Goal: Transaction & Acquisition: Obtain resource

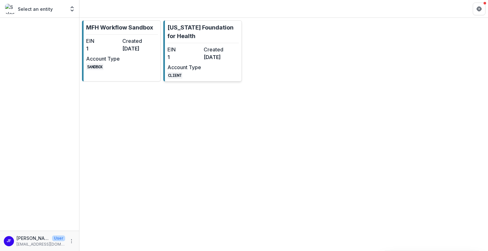
click at [197, 66] on dt "Account Type" at bounding box center [184, 68] width 34 height 8
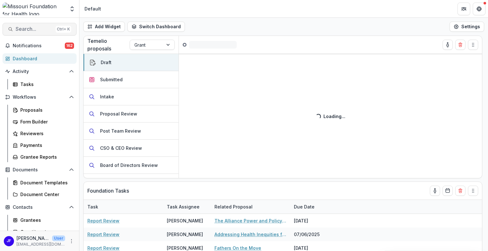
click at [24, 31] on span "Search..." at bounding box center [34, 29] width 37 height 6
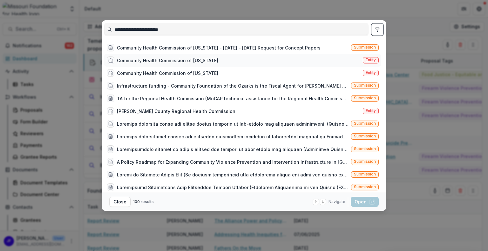
type input "**********"
click at [198, 58] on div "Community Health Commission of [US_STATE]" at bounding box center [167, 60] width 101 height 7
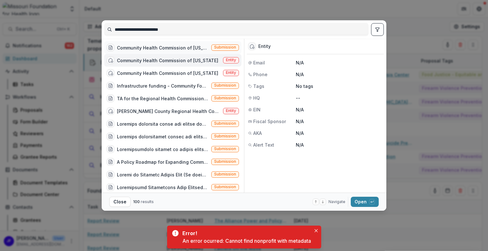
click at [174, 45] on div "Community Health Commission of [US_STATE] - [DATE] - [DATE] Request for Concept…" at bounding box center [163, 47] width 92 height 7
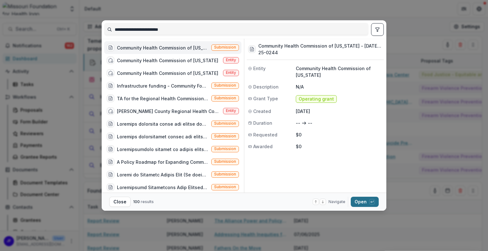
click at [364, 201] on button "Open with enter key" at bounding box center [365, 202] width 28 height 10
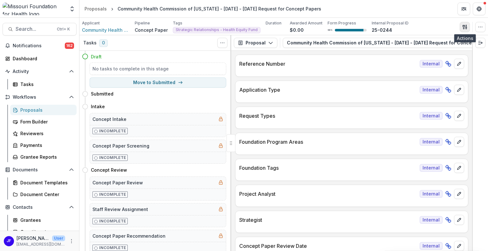
click at [463, 25] on icon "button" at bounding box center [464, 27] width 2 height 4
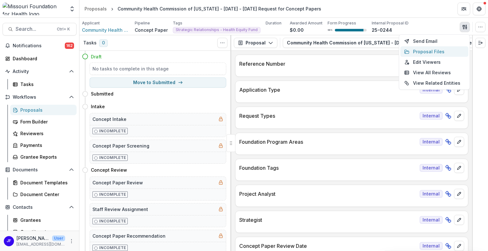
click at [436, 50] on button "Proposal Files" at bounding box center [434, 51] width 68 height 10
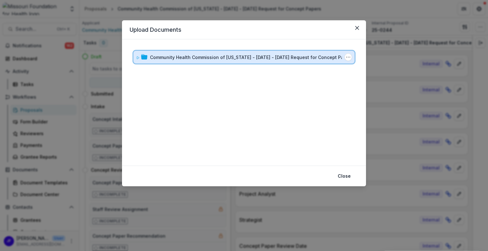
click at [136, 57] on icon at bounding box center [138, 58] width 4 height 4
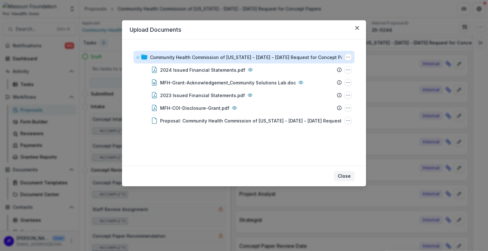
click at [345, 175] on button "Close" at bounding box center [344, 176] width 21 height 10
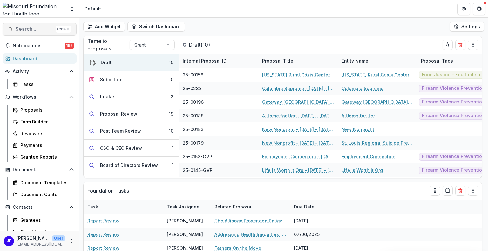
click at [31, 27] on span "Search..." at bounding box center [34, 29] width 37 height 6
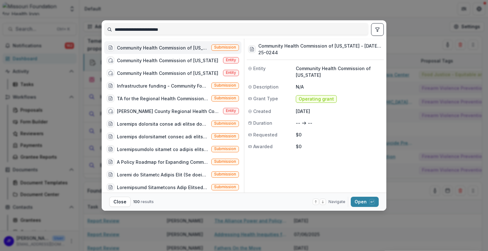
click at [377, 32] on button "toggle filters" at bounding box center [377, 29] width 13 height 13
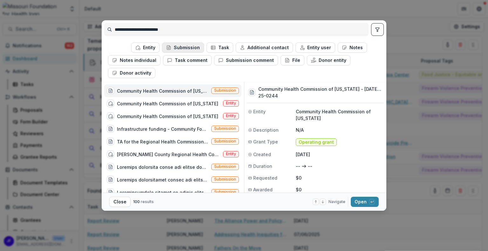
click at [180, 48] on button "Submission" at bounding box center [183, 48] width 42 height 10
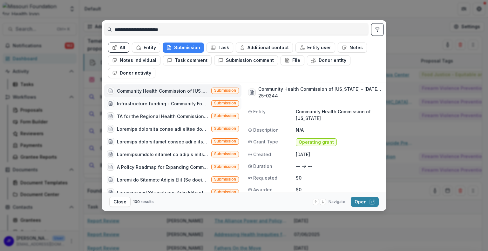
click at [171, 104] on div "Infrastructure funding - Community Foundation of the Ozarks is the Fiscal Agent…" at bounding box center [163, 103] width 92 height 7
click at [196, 92] on div "Community Health Commission of [US_STATE] - [DATE] - [DATE] Request for Concept…" at bounding box center [163, 91] width 92 height 7
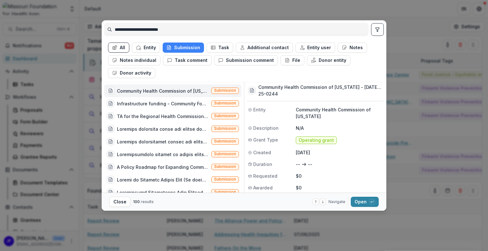
scroll to position [3, 0]
click at [359, 200] on button "Open with enter key" at bounding box center [365, 202] width 28 height 10
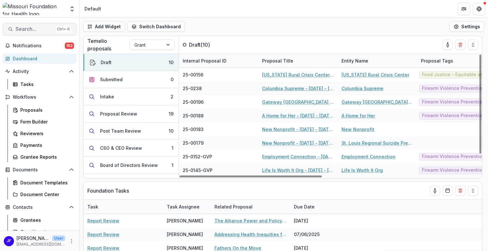
click at [31, 29] on span "Search..." at bounding box center [34, 29] width 37 height 6
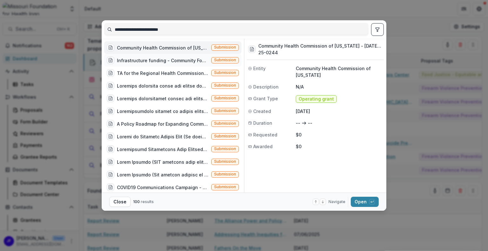
click at [138, 60] on div "Infrastructure funding - Community Foundation of the Ozarks is the Fiscal Agent…" at bounding box center [163, 60] width 92 height 7
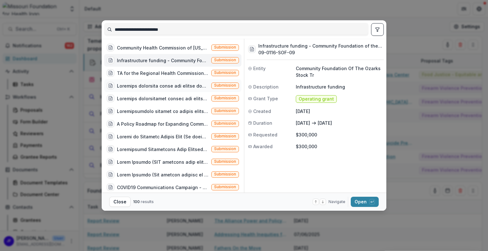
click at [144, 85] on div at bounding box center [163, 86] width 92 height 7
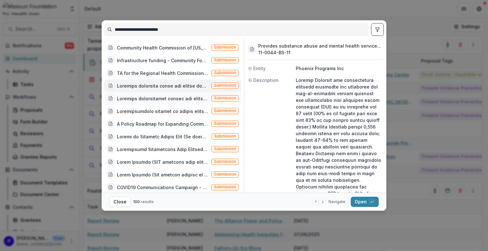
click at [140, 97] on div at bounding box center [163, 98] width 92 height 7
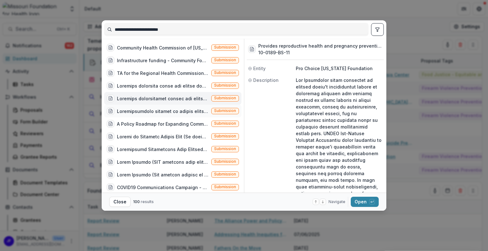
click at [144, 109] on div at bounding box center [163, 111] width 92 height 7
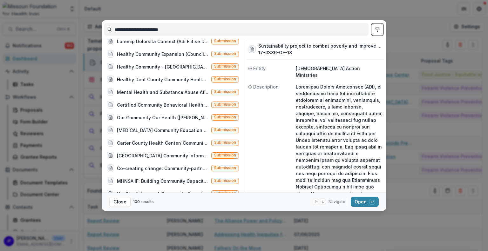
scroll to position [1122, 0]
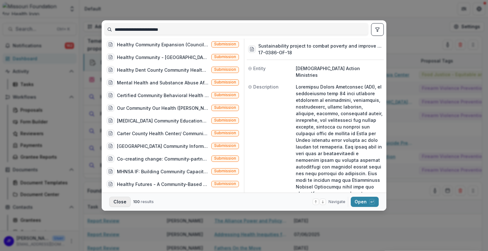
click at [123, 200] on button "Close" at bounding box center [119, 202] width 21 height 10
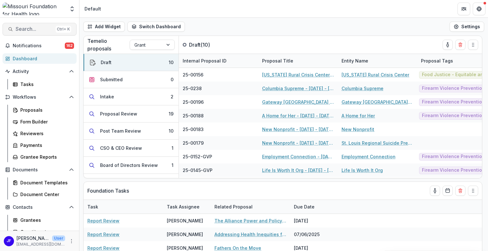
click at [32, 27] on span "Search..." at bounding box center [34, 29] width 37 height 6
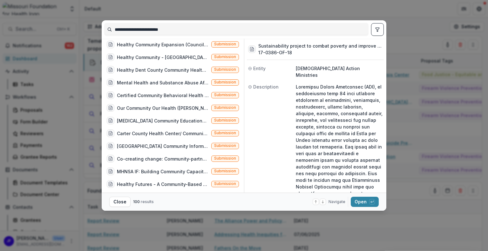
drag, startPoint x: 190, startPoint y: 29, endPoint x: 97, endPoint y: 24, distance: 93.6
click at [97, 24] on div "**********" at bounding box center [244, 125] width 488 height 251
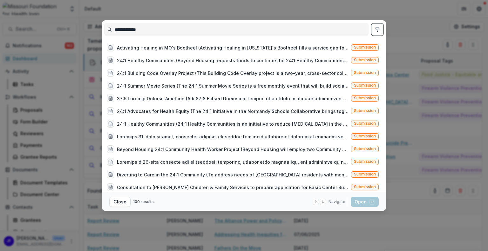
type input "**********"
click at [383, 28] on button "toggle filters" at bounding box center [377, 29] width 13 height 13
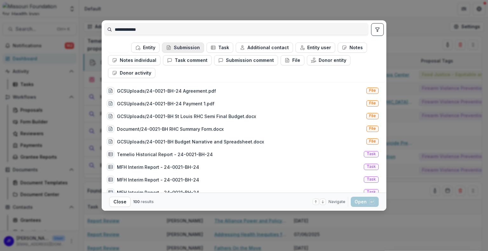
click at [187, 49] on button "Submission" at bounding box center [183, 48] width 42 height 10
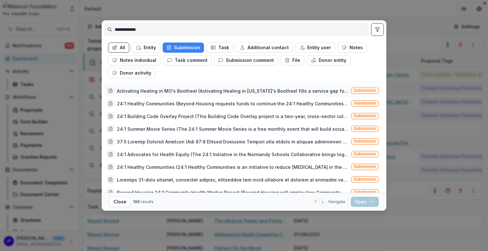
click at [221, 88] on div "Activating Healing in MO's Bootheel (Activating Healing in [US_STATE]'s Boothee…" at bounding box center [233, 91] width 232 height 7
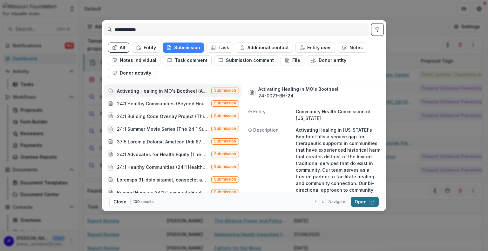
click at [360, 201] on button "Open with enter key" at bounding box center [365, 202] width 28 height 10
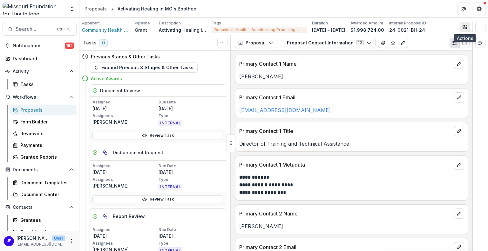
click at [464, 26] on icon "button" at bounding box center [464, 27] width 2 height 4
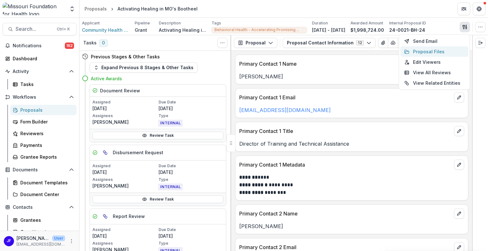
click at [437, 49] on button "Proposal Files" at bounding box center [434, 51] width 68 height 10
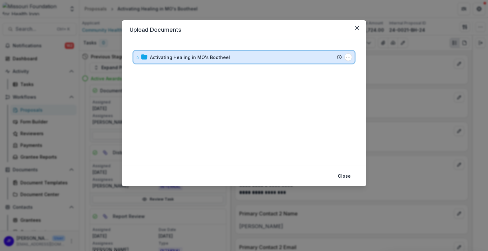
click at [137, 58] on icon at bounding box center [138, 58] width 2 height 3
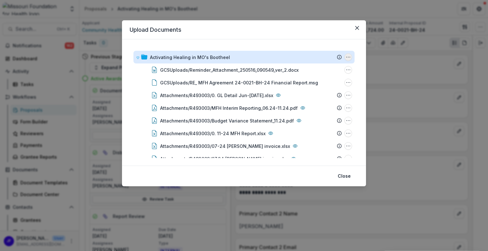
click at [347, 57] on icon "Activating Healing in MO's Bootheel Options" at bounding box center [348, 57] width 5 height 5
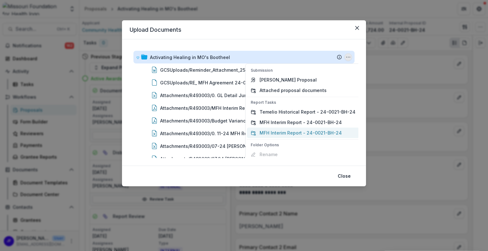
scroll to position [17, 0]
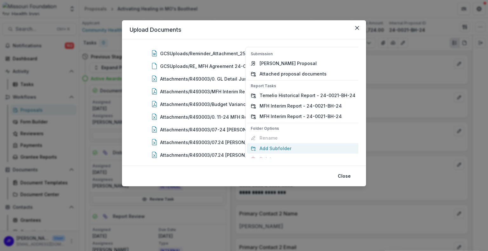
click at [274, 147] on button "Add Subfolder" at bounding box center [303, 148] width 112 height 10
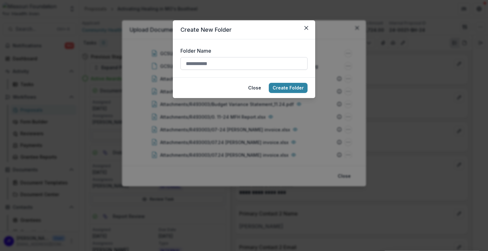
click at [215, 63] on input "Folder Name" at bounding box center [243, 63] width 127 height 13
type input "******"
click at [305, 28] on icon "Close" at bounding box center [306, 28] width 4 height 4
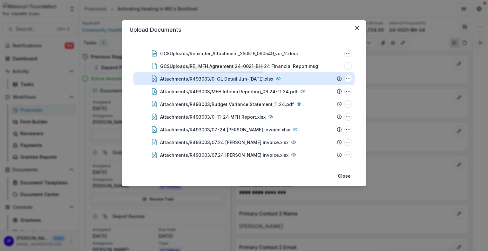
scroll to position [0, 0]
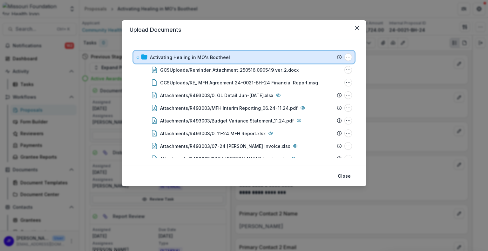
click at [140, 59] on icon at bounding box center [138, 58] width 4 height 4
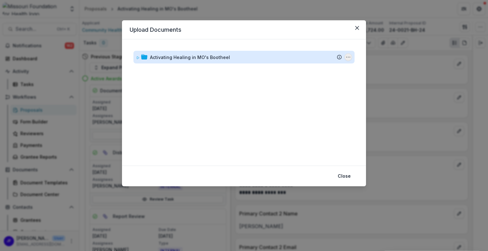
click at [347, 58] on icon "Activating Healing in MO's Bootheel Options" at bounding box center [348, 57] width 5 height 5
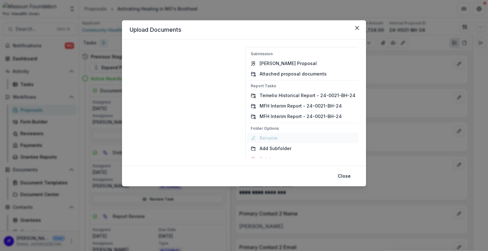
scroll to position [7, 0]
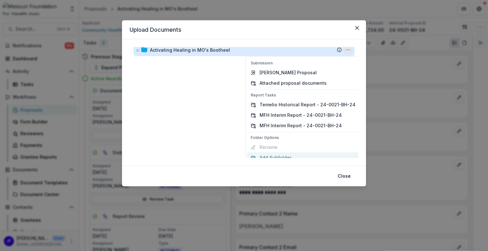
click at [282, 157] on button "Add Subfolder" at bounding box center [303, 158] width 112 height 10
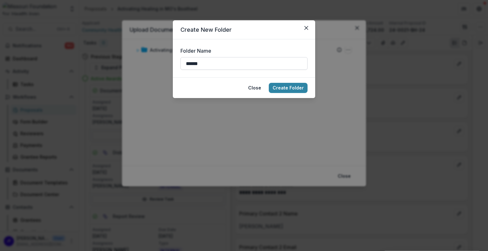
click at [248, 62] on input "******" at bounding box center [243, 63] width 127 height 13
type input "*"
click at [248, 62] on input "Folder Name" at bounding box center [243, 63] width 127 height 13
type input "**********"
click at [289, 88] on button "Create Folder" at bounding box center [288, 88] width 39 height 10
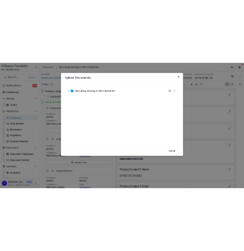
scroll to position [0, 0]
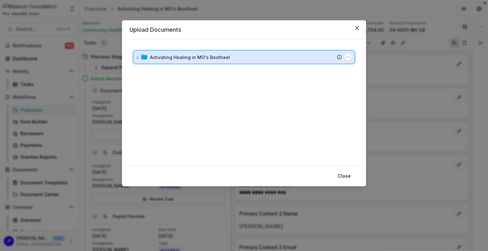
click at [135, 59] on div "Activating Healing in MO's Bootheel Submission Temelio Proposal Attached propos…" at bounding box center [243, 57] width 221 height 13
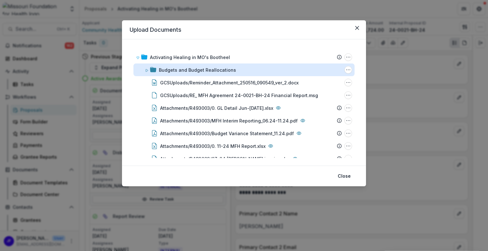
click at [164, 69] on div "Budgets and Budget Reallocations" at bounding box center [197, 70] width 77 height 7
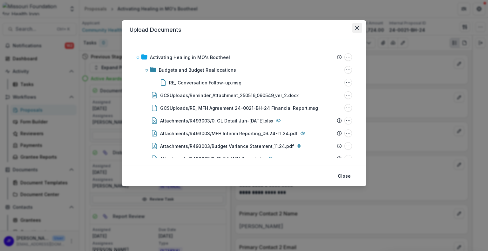
click at [357, 29] on icon "Close" at bounding box center [357, 28] width 4 height 4
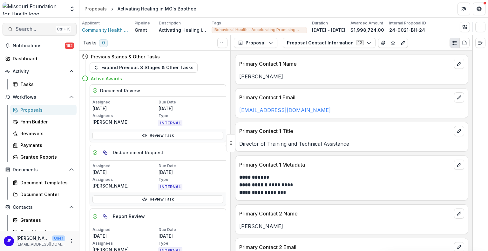
click at [27, 28] on span "Search..." at bounding box center [34, 29] width 37 height 6
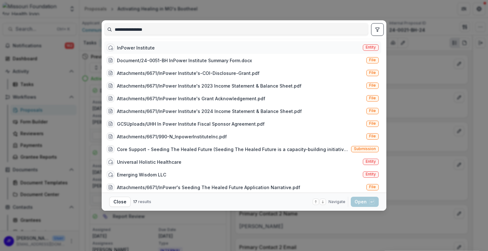
type input "**********"
click at [140, 48] on div "InPower Institute" at bounding box center [136, 47] width 38 height 7
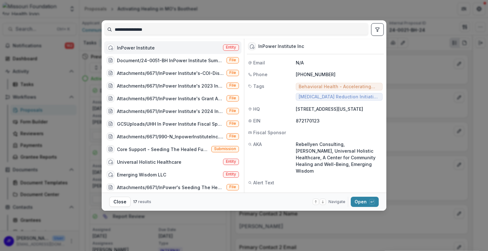
click at [376, 30] on icon "toggle filters" at bounding box center [377, 29] width 5 height 5
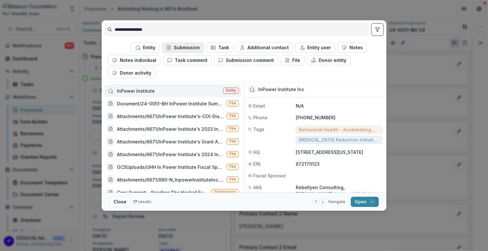
click at [188, 48] on button "Submission" at bounding box center [183, 48] width 42 height 10
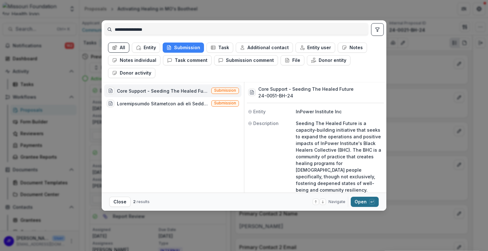
click at [353, 202] on button "Open with enter key" at bounding box center [365, 202] width 28 height 10
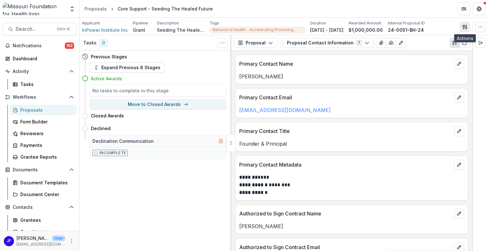
click at [465, 27] on icon "button" at bounding box center [464, 26] width 5 height 5
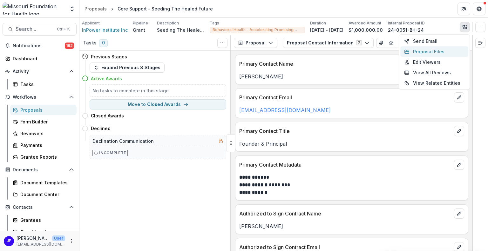
click at [427, 52] on button "Proposal Files" at bounding box center [434, 51] width 68 height 10
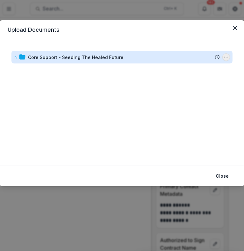
click at [227, 58] on icon "Core Support - Seeding The Healed Future Options" at bounding box center [225, 57] width 5 height 5
click at [223, 58] on icon "Core Support - Seeding The Healed Future Options" at bounding box center [225, 57] width 5 height 5
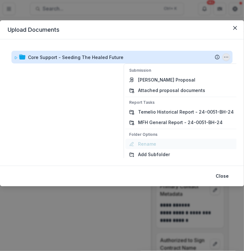
click at [153, 149] on button "Add Subfolder" at bounding box center [181, 154] width 112 height 10
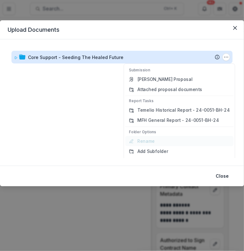
scroll to position [17, 0]
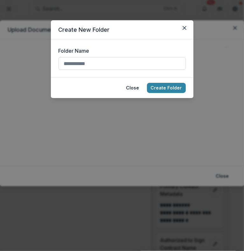
click at [89, 63] on input "Folder Name" at bounding box center [121, 63] width 127 height 13
type input "******"
click at [170, 87] on button "Create Folder" at bounding box center [166, 88] width 39 height 10
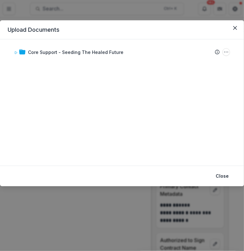
scroll to position [0, 0]
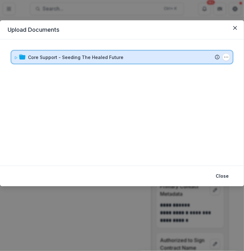
click at [16, 58] on icon at bounding box center [16, 58] width 2 height 3
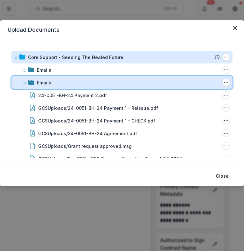
click at [57, 82] on div "Emails" at bounding box center [128, 82] width 183 height 7
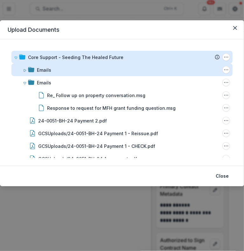
click at [45, 70] on div "Emails" at bounding box center [44, 70] width 14 height 7
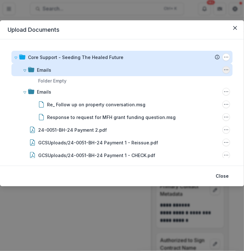
click at [223, 70] on icon "Emails Options" at bounding box center [225, 69] width 5 height 5
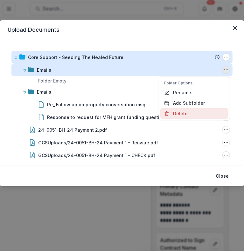
click at [182, 111] on button "Delete" at bounding box center [194, 113] width 68 height 10
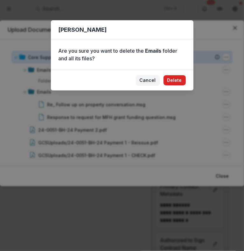
click at [173, 80] on button "Delete" at bounding box center [174, 80] width 22 height 10
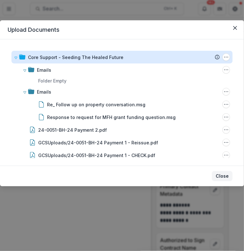
click at [221, 175] on button "Close" at bounding box center [222, 176] width 21 height 10
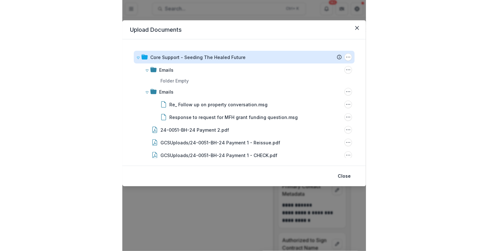
scroll to position [0, 85]
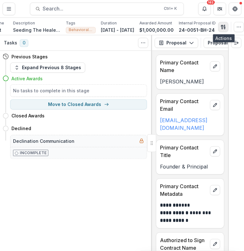
click at [223, 25] on icon "button" at bounding box center [223, 26] width 5 height 5
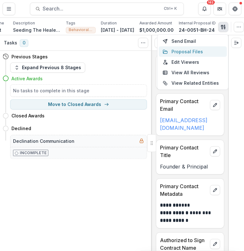
click at [188, 53] on button "Proposal Files" at bounding box center [193, 51] width 68 height 10
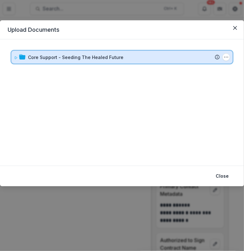
click at [15, 59] on icon at bounding box center [16, 58] width 4 height 4
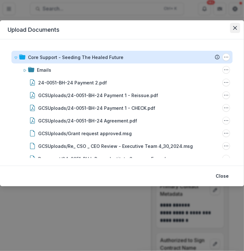
click at [235, 26] on icon "Close" at bounding box center [235, 28] width 4 height 4
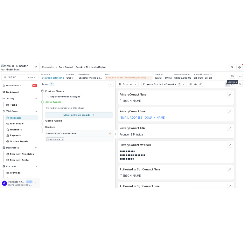
scroll to position [0, 0]
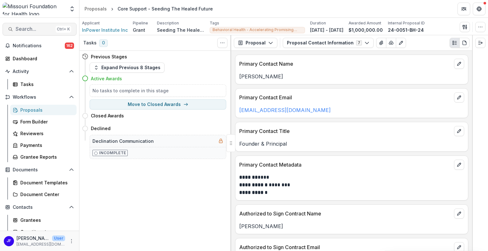
click at [35, 31] on span "Search..." at bounding box center [34, 29] width 37 height 6
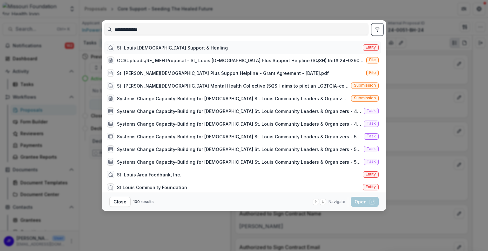
type input "**********"
click at [132, 44] on div "St. Louis [DEMOGRAPHIC_DATA] Support & Healing" at bounding box center [167, 48] width 121 height 8
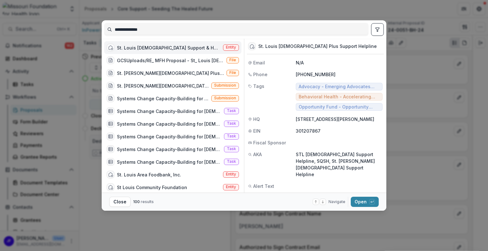
click at [381, 29] on button "toggle filters" at bounding box center [377, 29] width 13 height 13
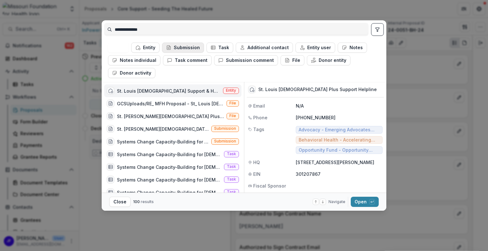
click at [187, 47] on button "Submission" at bounding box center [183, 48] width 42 height 10
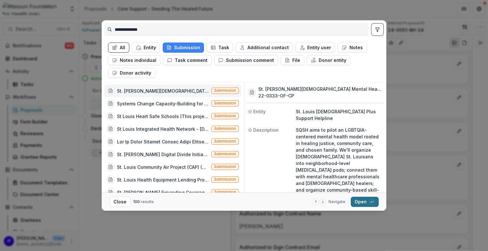
click at [364, 204] on button "Open with enter key" at bounding box center [365, 202] width 28 height 10
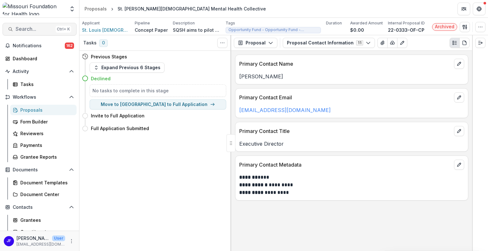
click at [23, 24] on button "Search... Ctrl + K" at bounding box center [40, 29] width 74 height 13
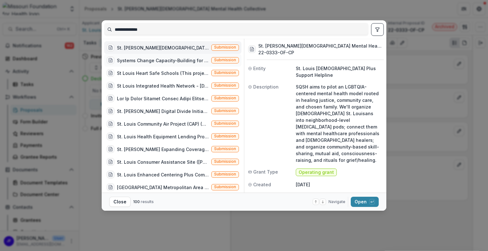
click at [167, 56] on div "Systems Change Capacity-Building for [DEMOGRAPHIC_DATA] St. Louis Community Lea…" at bounding box center [172, 60] width 137 height 13
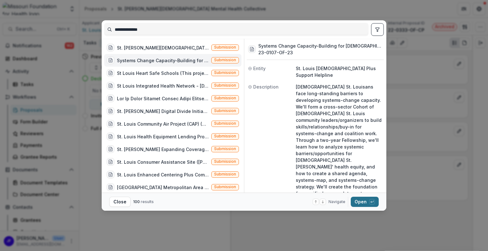
click at [356, 201] on button "Open with enter key" at bounding box center [365, 202] width 28 height 10
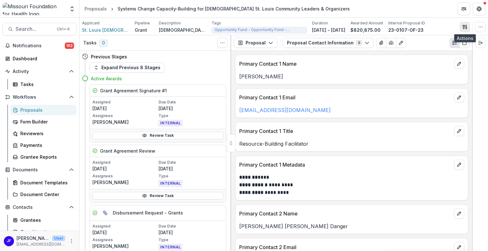
click at [466, 26] on icon "button" at bounding box center [464, 26] width 5 height 5
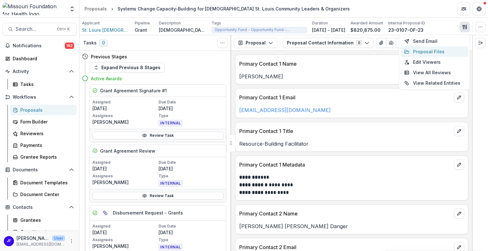
click at [436, 51] on button "Proposal Files" at bounding box center [434, 51] width 68 height 10
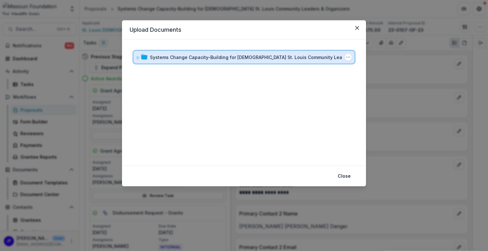
click at [138, 59] on icon at bounding box center [138, 58] width 4 height 4
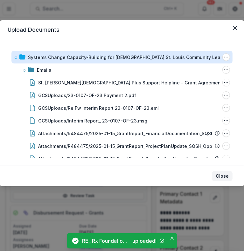
click at [223, 175] on button "Close" at bounding box center [222, 176] width 21 height 10
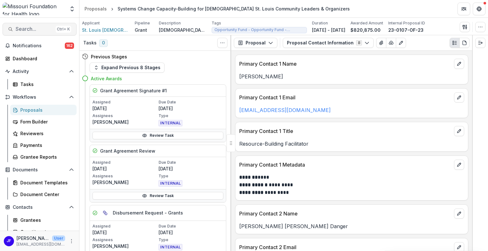
click at [36, 30] on span "Search..." at bounding box center [34, 29] width 37 height 6
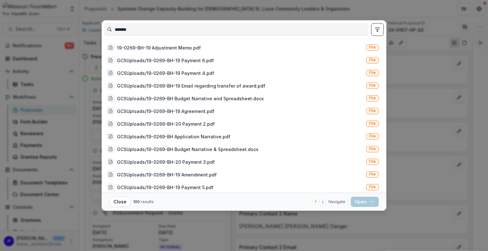
type input "*******"
click at [377, 27] on icon "toggle filters" at bounding box center [377, 29] width 5 height 5
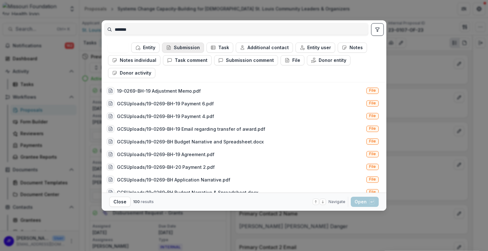
click at [191, 47] on button "Submission" at bounding box center [183, 48] width 42 height 10
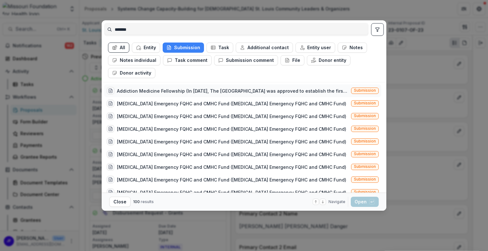
click at [274, 91] on div "Addiction Medicine Fellowship (In [DATE], The [GEOGRAPHIC_DATA] was approved to…" at bounding box center [233, 91] width 232 height 7
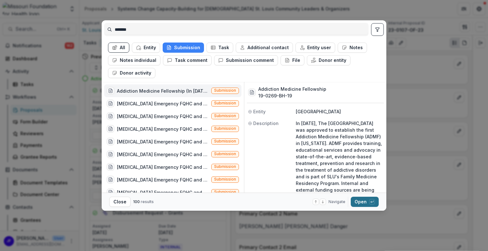
click at [359, 200] on button "Open with enter key" at bounding box center [365, 202] width 28 height 10
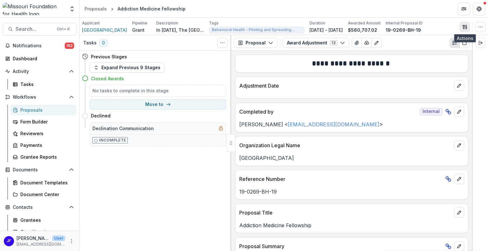
click at [465, 26] on icon "button" at bounding box center [464, 26] width 5 height 5
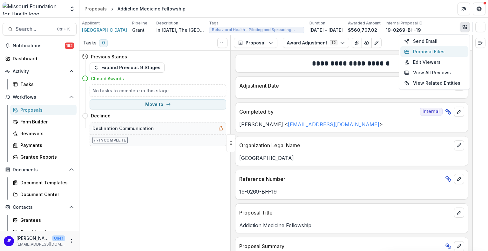
click at [428, 50] on button "Proposal Files" at bounding box center [434, 51] width 68 height 10
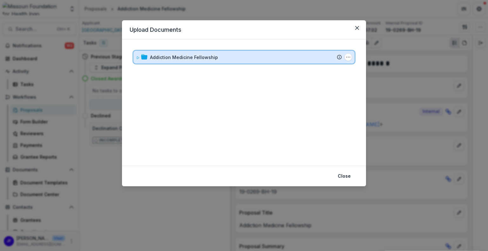
click at [135, 58] on div "Addiction Medicine Fellowship Submission Temelio Proposal Attached proposal doc…" at bounding box center [243, 57] width 221 height 13
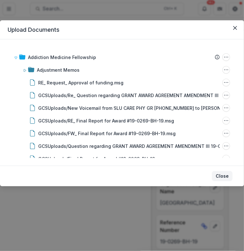
click at [221, 176] on button "Close" at bounding box center [222, 176] width 21 height 10
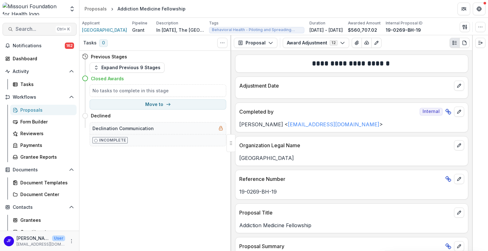
click at [27, 28] on span "Search..." at bounding box center [34, 29] width 37 height 6
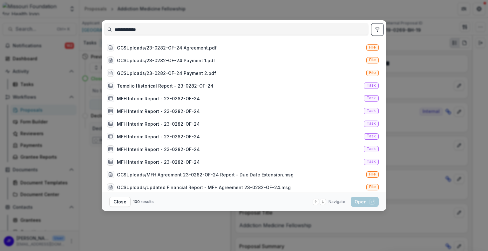
type input "**********"
click at [374, 29] on button "toggle filters" at bounding box center [377, 29] width 13 height 13
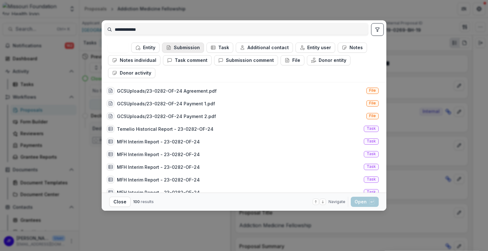
click at [173, 46] on button "Submission" at bounding box center [183, 48] width 42 height 10
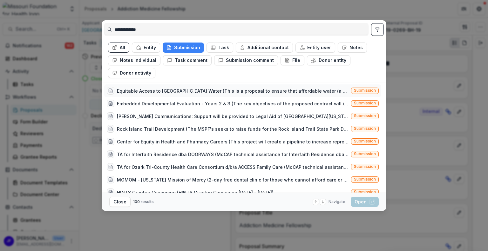
click at [183, 90] on div "Equitable Access to [GEOGRAPHIC_DATA] Water (This is a proposal to ensure that …" at bounding box center [233, 91] width 232 height 7
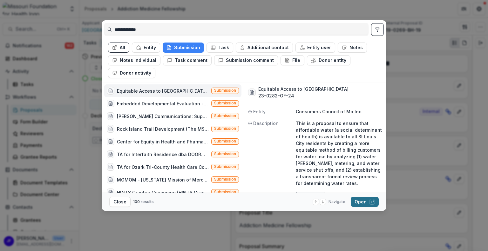
click at [358, 202] on button "Open with enter key" at bounding box center [365, 202] width 28 height 10
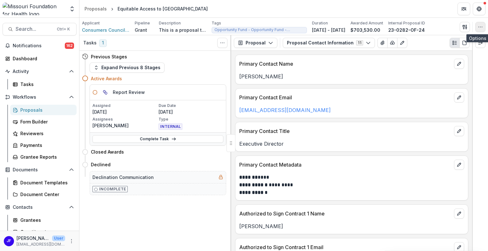
click at [480, 28] on icon "button" at bounding box center [480, 26] width 5 height 5
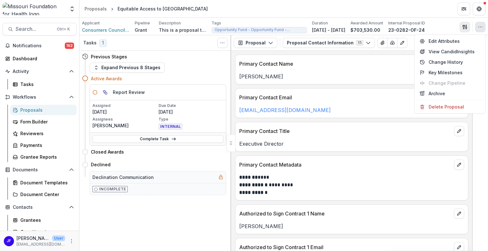
click at [461, 26] on button "button" at bounding box center [465, 27] width 10 height 10
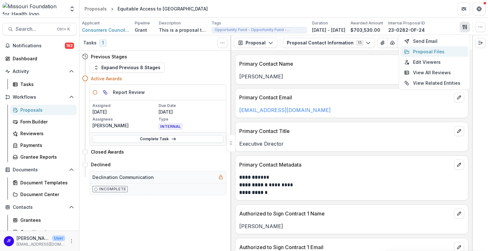
click at [423, 50] on button "Proposal Files" at bounding box center [434, 51] width 68 height 10
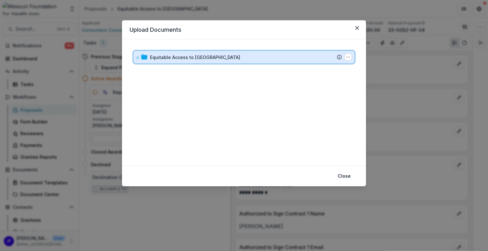
click at [136, 58] on icon at bounding box center [138, 58] width 4 height 4
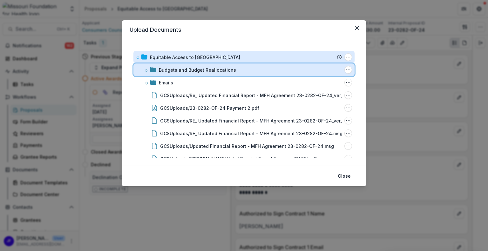
click at [145, 70] on icon at bounding box center [147, 71] width 4 height 4
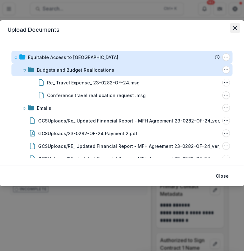
click at [233, 27] on button "Close" at bounding box center [235, 28] width 10 height 10
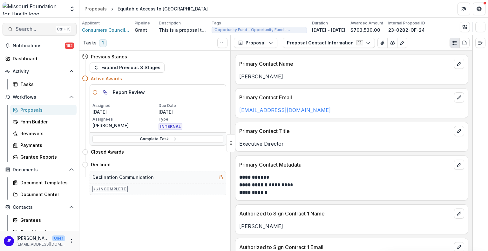
click at [28, 27] on span "Search..." at bounding box center [34, 29] width 37 height 6
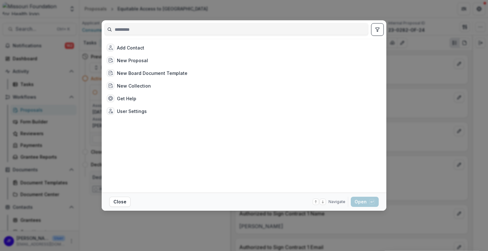
click at [128, 32] on input at bounding box center [237, 29] width 264 height 10
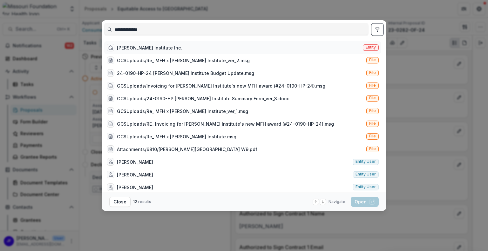
type input "**********"
click at [135, 48] on div "[PERSON_NAME] Institute Inc." at bounding box center [149, 47] width 65 height 7
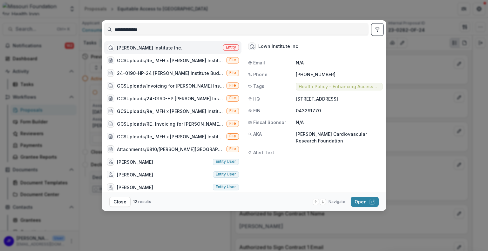
click at [379, 28] on icon "toggle filters" at bounding box center [377, 29] width 5 height 5
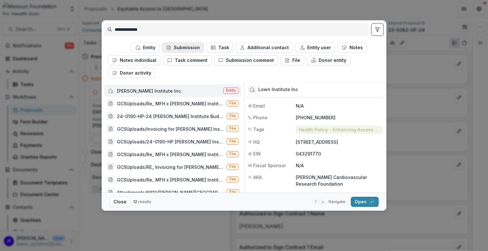
click at [175, 48] on button "Submission" at bounding box center [183, 48] width 42 height 10
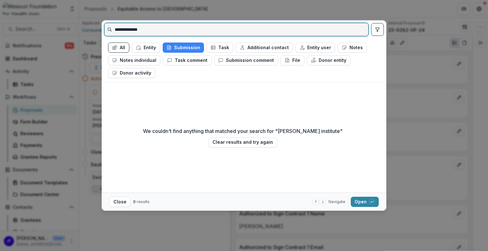
click at [152, 31] on input "**********" at bounding box center [237, 29] width 264 height 10
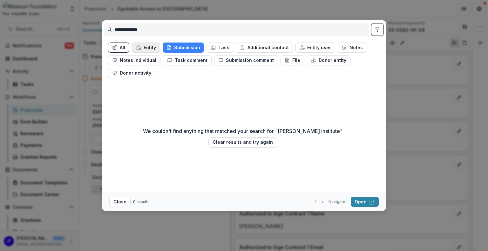
click at [143, 45] on button "Entity" at bounding box center [146, 48] width 28 height 10
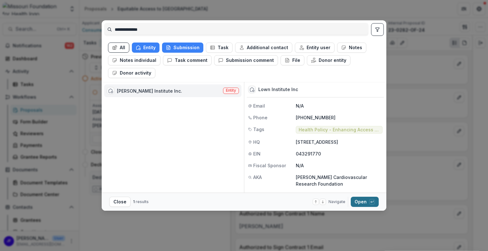
click at [363, 202] on button "Open with enter key" at bounding box center [365, 202] width 28 height 10
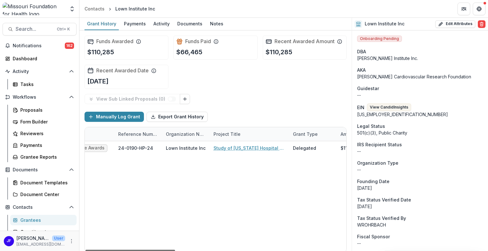
scroll to position [0, 62]
drag, startPoint x: 146, startPoint y: 250, endPoint x: 167, endPoint y: 252, distance: 21.0
click at [167, 251] on div at bounding box center [130, 251] width 90 height 2
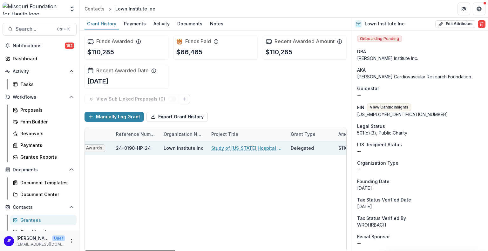
click at [234, 148] on link "Study of [US_STATE] Hospital System Policies on Debt Collection and Impacts on …" at bounding box center [247, 148] width 72 height 7
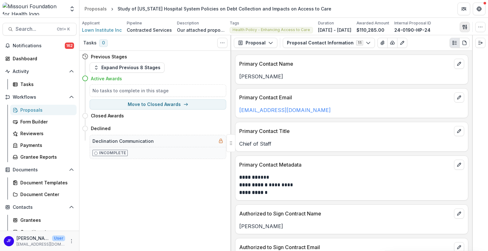
click at [467, 26] on icon "button" at bounding box center [464, 26] width 5 height 5
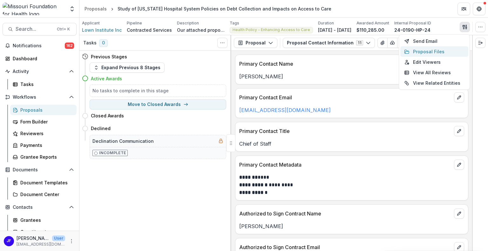
click at [415, 51] on button "Proposal Files" at bounding box center [434, 51] width 68 height 10
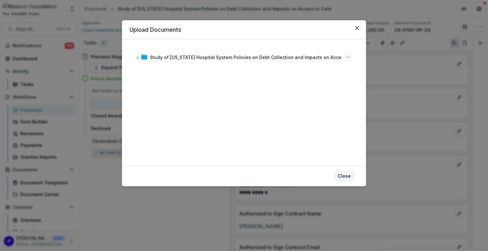
click at [346, 175] on button "Close" at bounding box center [344, 176] width 21 height 10
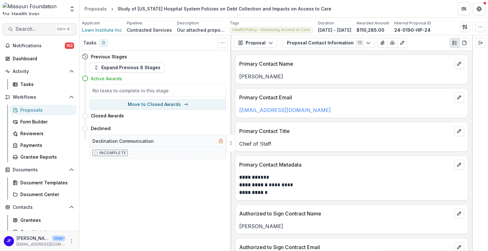
click at [22, 30] on span "Search..." at bounding box center [34, 29] width 37 height 6
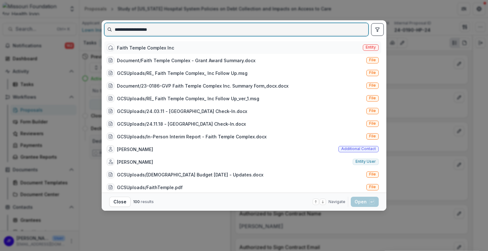
type input "**********"
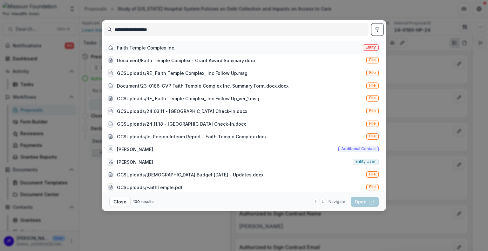
click at [170, 46] on div "Faith Temple Complex Inc" at bounding box center [145, 47] width 57 height 7
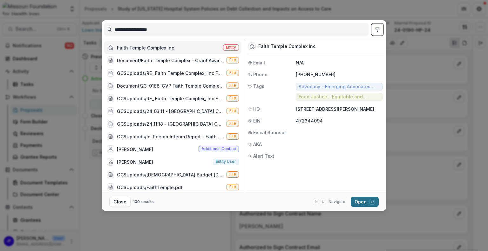
click at [360, 201] on button "Open with enter key" at bounding box center [365, 202] width 28 height 10
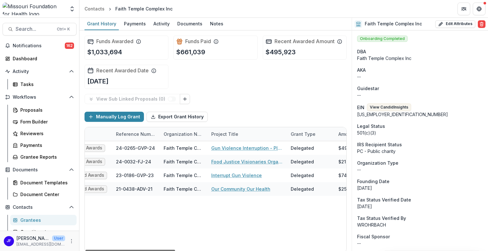
scroll to position [0, 65]
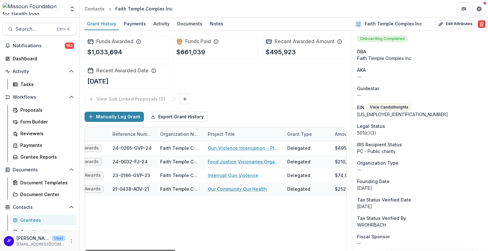
drag, startPoint x: 157, startPoint y: 249, endPoint x: 179, endPoint y: 244, distance: 23.0
click at [175, 250] on div at bounding box center [130, 251] width 90 height 2
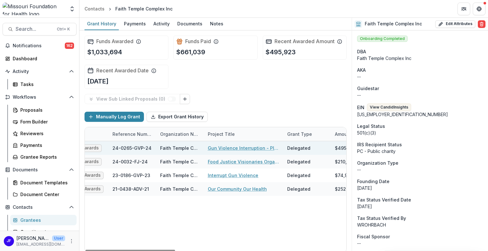
click at [237, 145] on link "Gun Violence Interruption - Planning" at bounding box center [244, 148] width 72 height 7
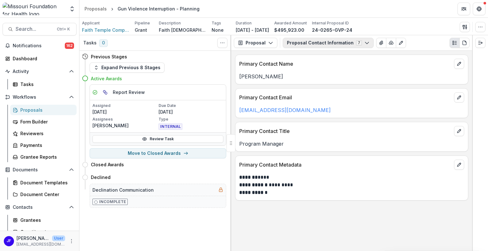
click at [337, 45] on button "Proposal Contact Information 7" at bounding box center [328, 43] width 91 height 10
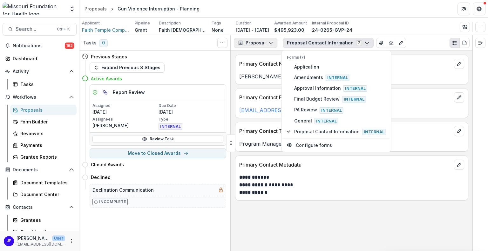
click at [250, 40] on button "Proposal" at bounding box center [256, 43] width 44 height 10
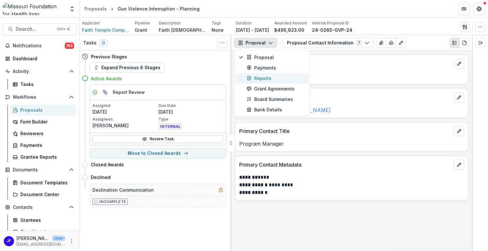
click at [253, 77] on div "Reports" at bounding box center [276, 78] width 58 height 7
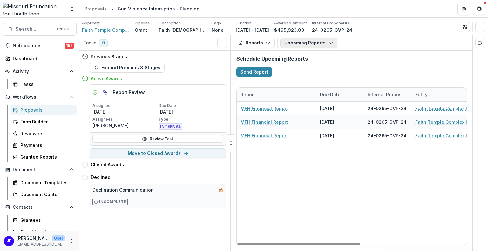
click at [315, 44] on button "Upcoming Reports" at bounding box center [308, 43] width 57 height 10
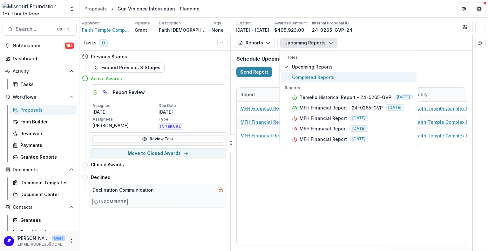
click at [314, 72] on button "Completed Reports" at bounding box center [349, 77] width 136 height 10
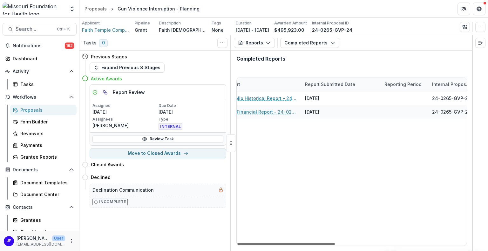
scroll to position [0, 0]
drag, startPoint x: 303, startPoint y: 245, endPoint x: 292, endPoint y: 242, distance: 10.8
click at [292, 243] on div at bounding box center [286, 244] width 98 height 2
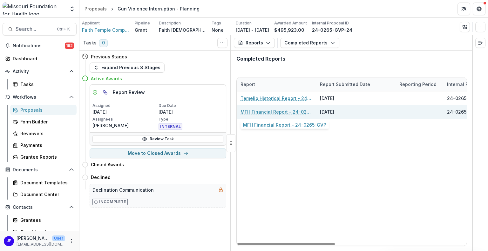
click at [294, 112] on link "MFH Financial Report - 24-0265-GVP" at bounding box center [277, 112] width 72 height 7
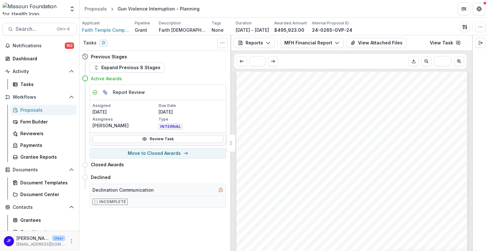
scroll to position [127, 0]
click at [464, 26] on icon "button" at bounding box center [464, 26] width 5 height 5
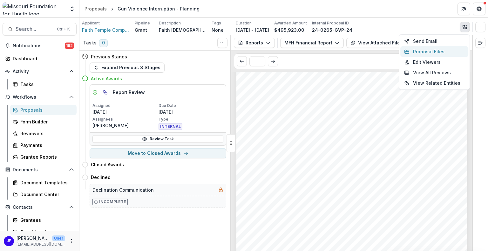
click at [435, 50] on button "Proposal Files" at bounding box center [434, 51] width 68 height 10
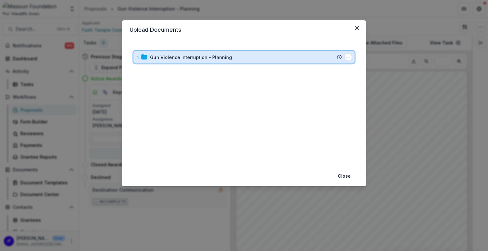
click at [139, 57] on icon at bounding box center [138, 58] width 4 height 4
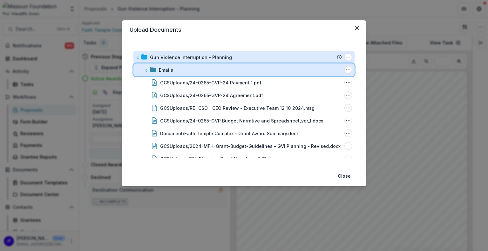
click at [185, 67] on div "Emails" at bounding box center [250, 70] width 183 height 7
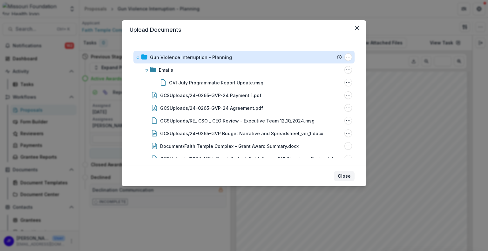
click at [347, 175] on button "Close" at bounding box center [344, 176] width 21 height 10
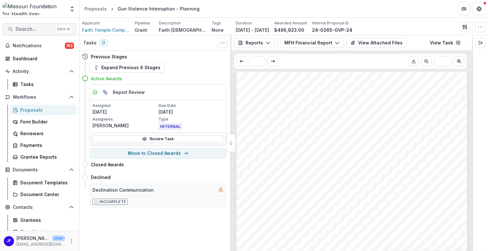
click at [37, 27] on span "Search..." at bounding box center [34, 29] width 37 height 6
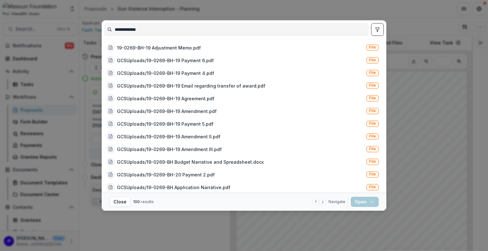
type input "**********"
click at [379, 29] on icon "toggle filters" at bounding box center [377, 29] width 5 height 5
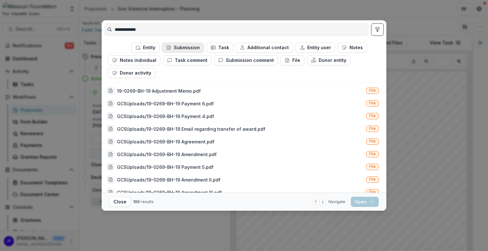
click at [168, 48] on icon "button" at bounding box center [168, 47] width 5 height 5
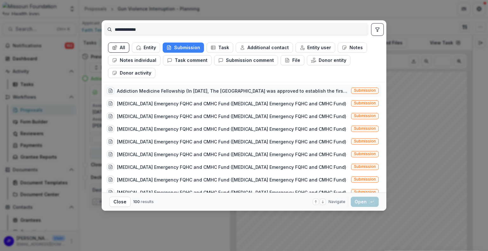
click at [188, 92] on div "Addiction Medicine Fellowship (In [DATE], The [GEOGRAPHIC_DATA] was approved to…" at bounding box center [233, 91] width 232 height 7
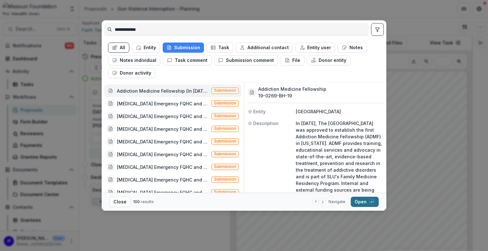
click at [364, 204] on button "Open with enter key" at bounding box center [365, 202] width 28 height 10
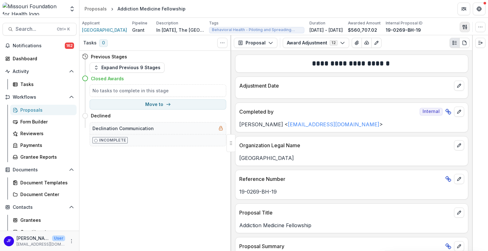
click at [464, 28] on icon "button" at bounding box center [464, 27] width 2 height 4
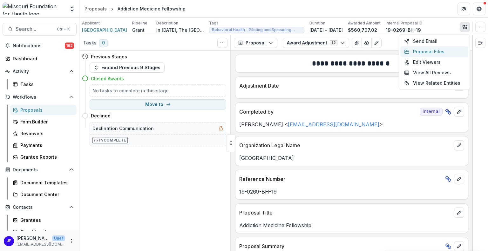
click at [420, 50] on button "Proposal Files" at bounding box center [434, 51] width 68 height 10
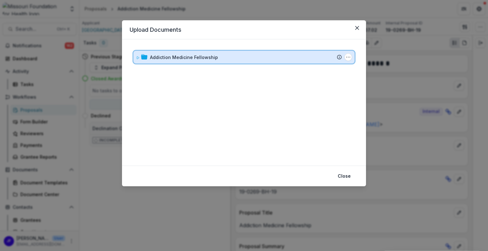
click at [134, 59] on div "Addiction Medicine Fellowship Submission Temelio Proposal Attached proposal doc…" at bounding box center [243, 57] width 221 height 13
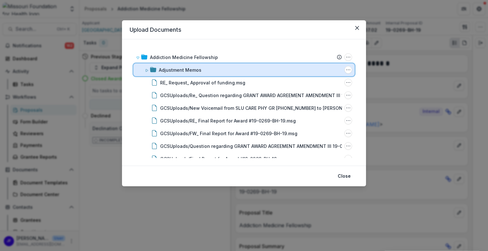
click at [147, 71] on icon at bounding box center [147, 71] width 4 height 4
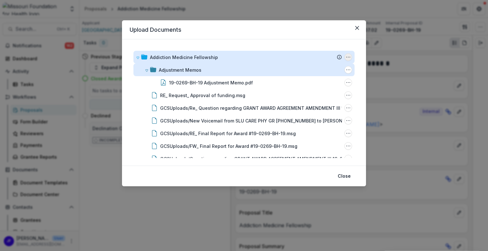
click at [348, 55] on icon "Addiction Medicine Fellowship Options" at bounding box center [348, 57] width 5 height 5
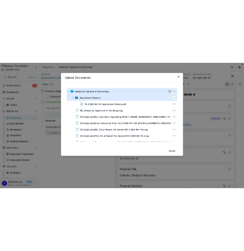
scroll to position [17, 0]
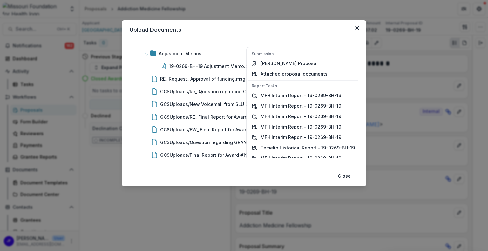
click at [219, 22] on header "Upload Documents" at bounding box center [244, 29] width 244 height 19
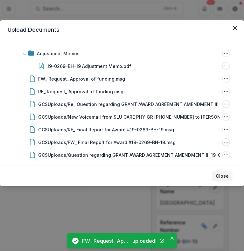
drag, startPoint x: 224, startPoint y: 177, endPoint x: 217, endPoint y: 177, distance: 7.0
click at [224, 176] on button "Close" at bounding box center [222, 176] width 21 height 10
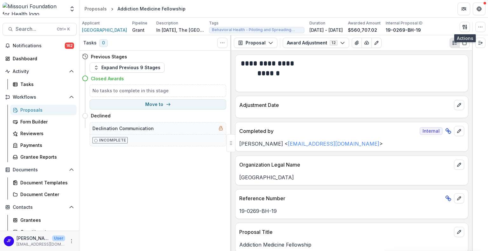
scroll to position [0, 0]
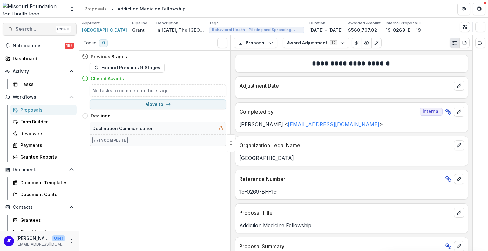
click at [36, 28] on span "Search..." at bounding box center [34, 29] width 37 height 6
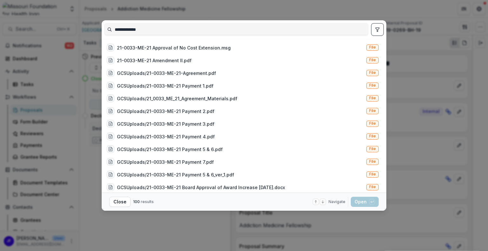
type input "**********"
click at [380, 31] on button "toggle filters" at bounding box center [377, 29] width 13 height 13
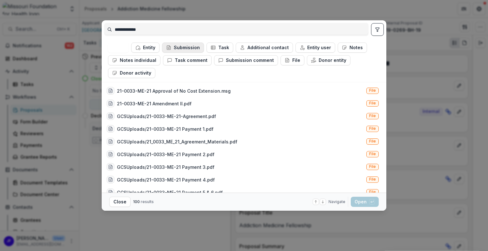
click at [187, 44] on button "Submission" at bounding box center [183, 48] width 42 height 10
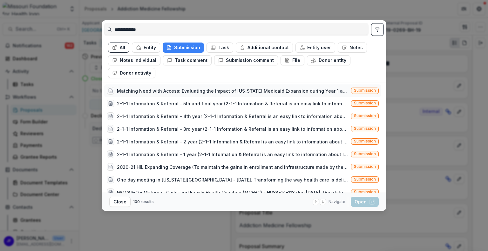
click at [197, 90] on div "Matching Need with Access: Evaluating the Impact of [US_STATE] Medicaid Expansi…" at bounding box center [233, 91] width 232 height 7
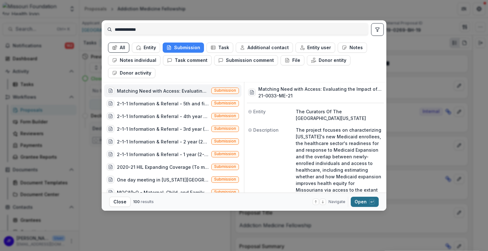
click at [358, 200] on button "Open with enter key" at bounding box center [365, 202] width 28 height 10
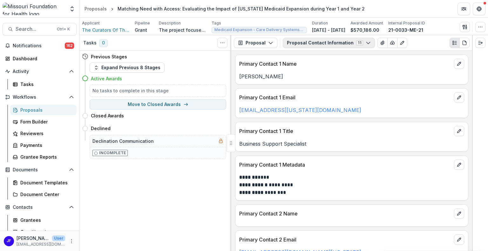
click at [317, 43] on button "Proposal Contact Information 11" at bounding box center [329, 43] width 92 height 10
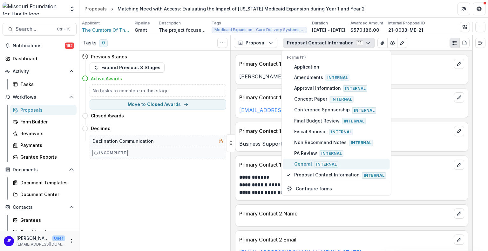
click at [298, 162] on span "General Internal" at bounding box center [340, 164] width 92 height 7
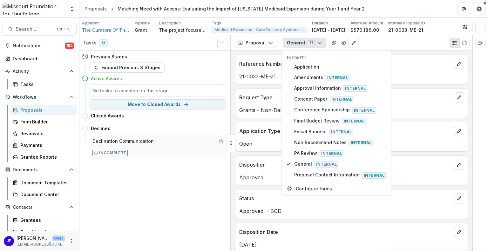
click at [188, 207] on div "Tasks 0 Show Cancelled Tasks Previous Stages Expand Previous 8 Stages Active Aw…" at bounding box center [155, 143] width 152 height 216
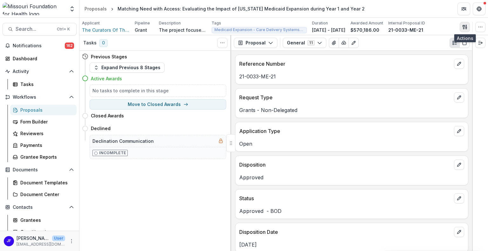
click at [465, 28] on icon "button" at bounding box center [464, 26] width 5 height 5
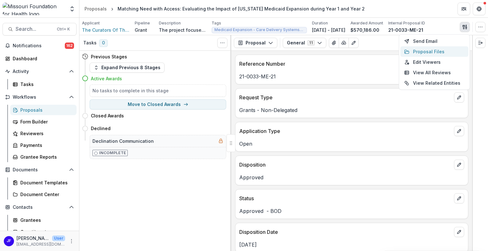
click at [435, 51] on button "Proposal Files" at bounding box center [434, 51] width 68 height 10
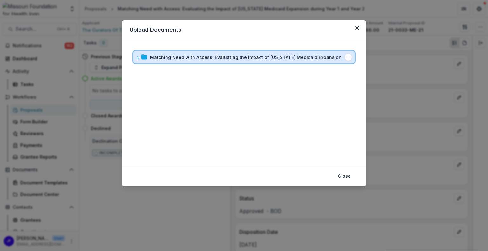
click at [135, 58] on div "Matching Need with Access: Evaluating the Impact of [US_STATE] Medicaid Expansi…" at bounding box center [243, 57] width 221 height 13
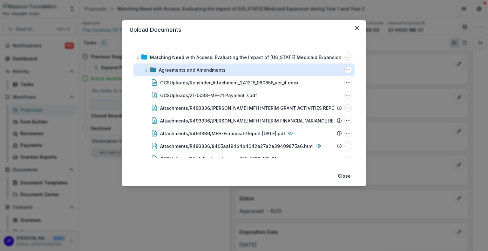
click at [177, 70] on div "Agreements and Amendments" at bounding box center [192, 70] width 67 height 7
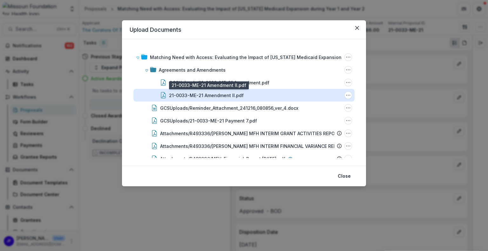
click at [184, 94] on div "21-0033-ME-21 Amendment II.pdf" at bounding box center [206, 95] width 75 height 7
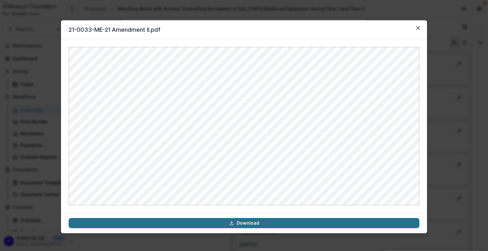
click at [256, 221] on link "Download" at bounding box center [244, 223] width 351 height 10
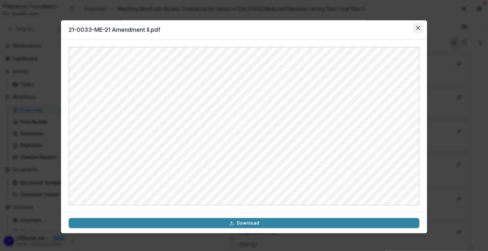
click at [418, 25] on button "Close" at bounding box center [418, 28] width 10 height 10
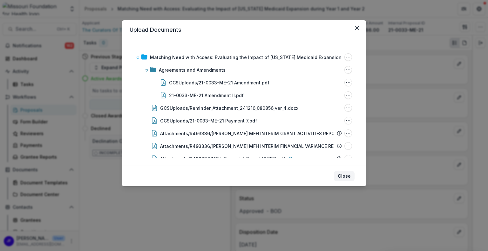
click at [342, 175] on button "Close" at bounding box center [344, 176] width 21 height 10
